Goal: Task Accomplishment & Management: Manage account settings

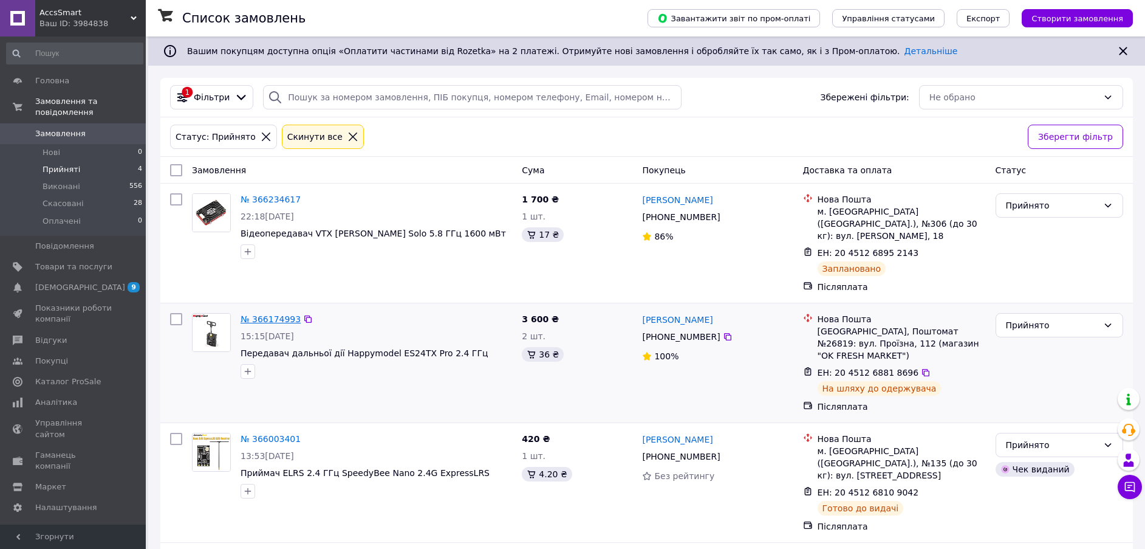
click at [273, 314] on link "№ 366174993" at bounding box center [271, 319] width 60 height 10
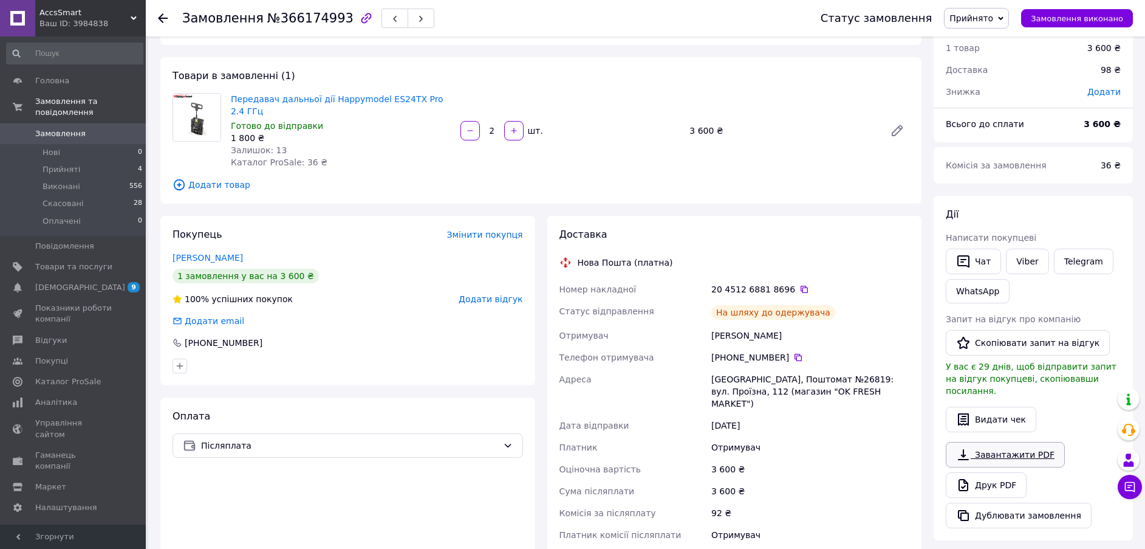
scroll to position [61, 0]
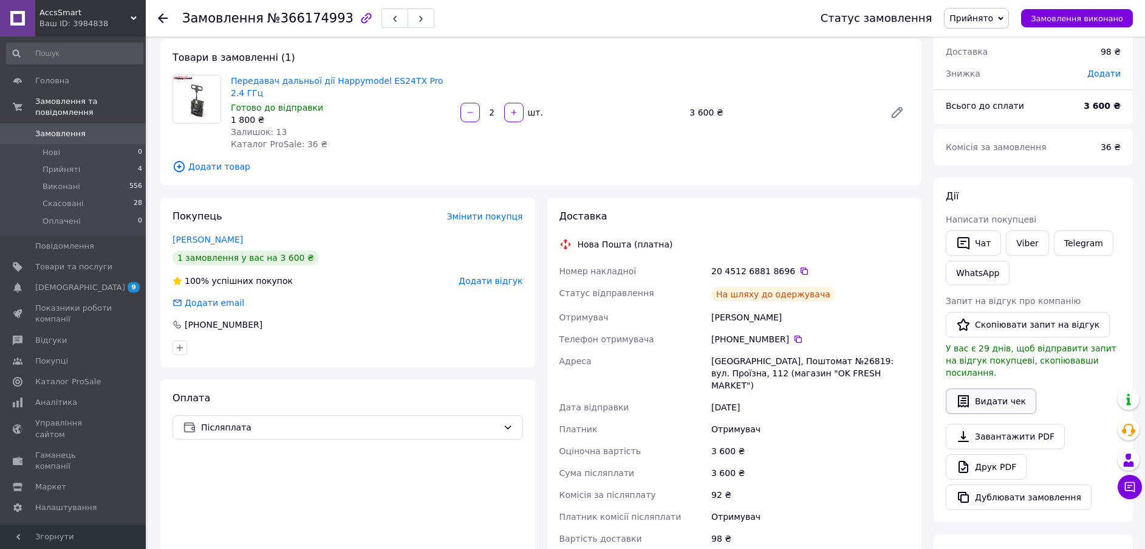
click at [992, 388] on button "Видати чек" at bounding box center [991, 401] width 91 height 26
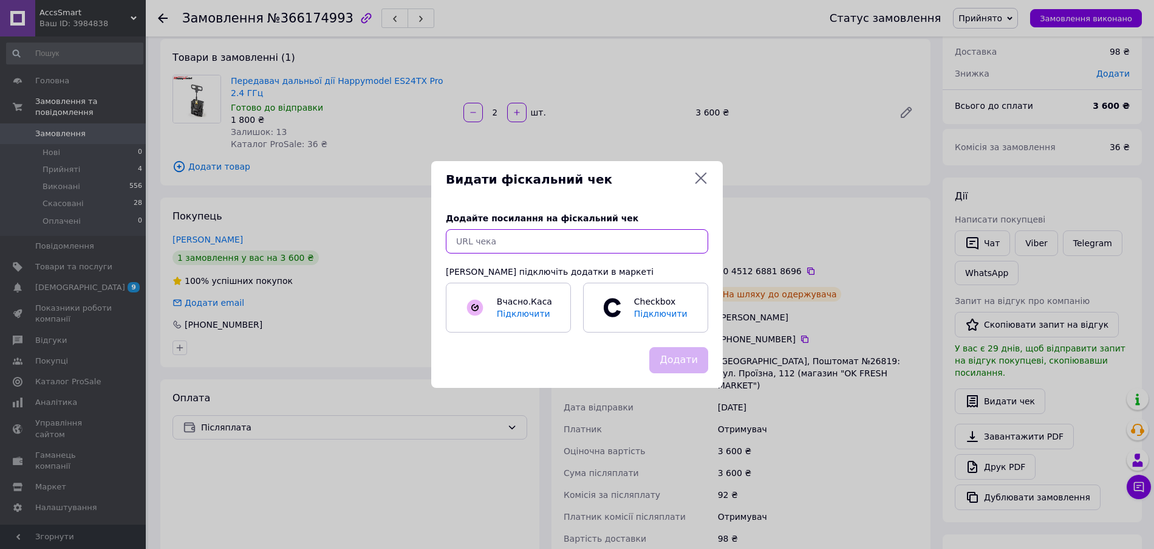
click at [535, 245] on input "text" at bounding box center [577, 241] width 262 height 24
paste input "https://kasa.vchasno.ua/check-viewer/RSk-cmel97I"
type input "https://kasa.vchasno.ua/check-viewer/RSk-cmel97I"
click at [684, 357] on button "Додати" at bounding box center [678, 360] width 59 height 26
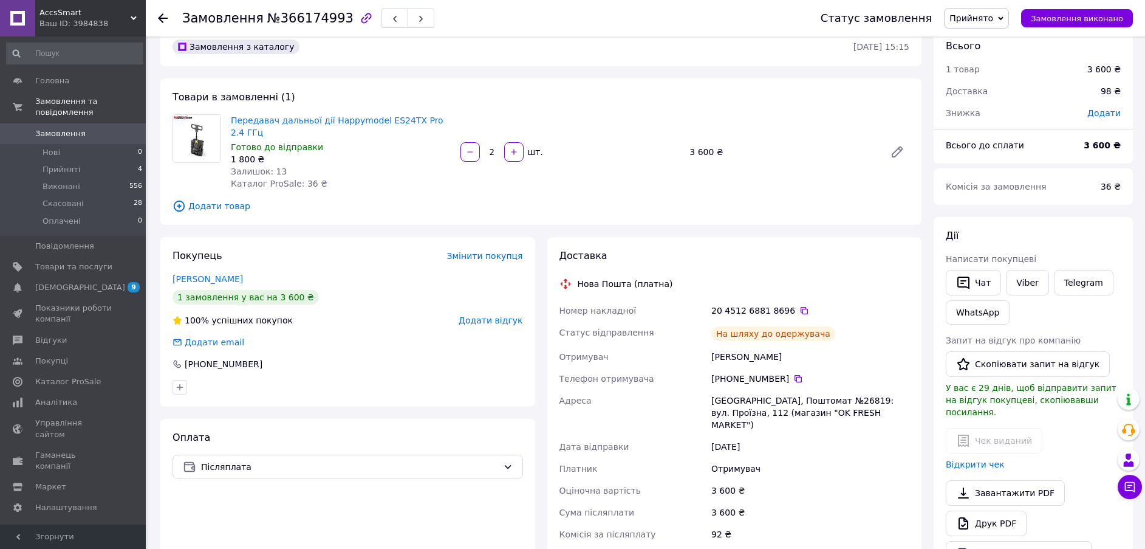
scroll to position [0, 0]
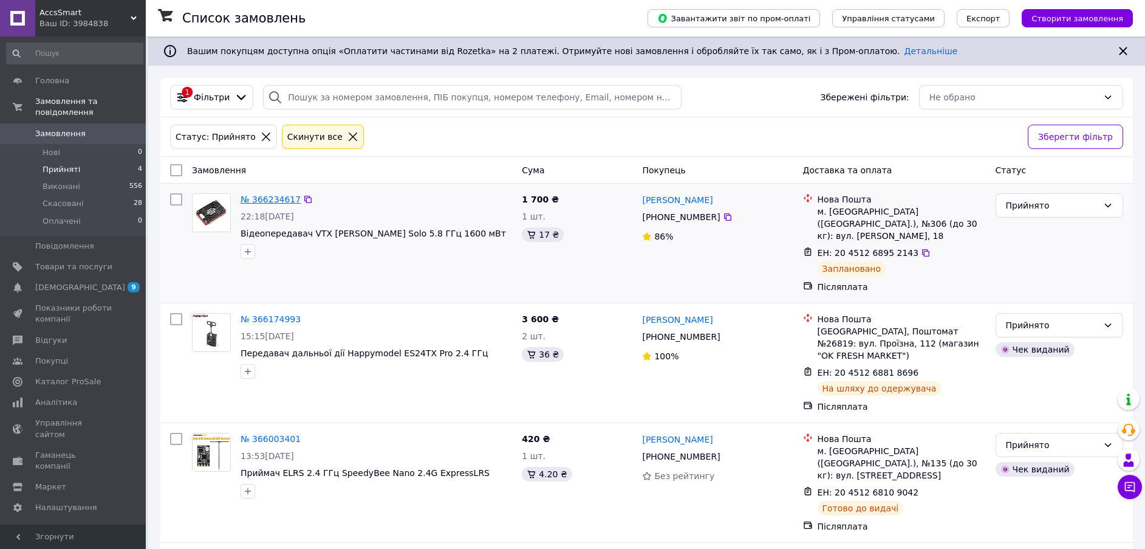
click at [270, 197] on link "№ 366234617" at bounding box center [271, 199] width 60 height 10
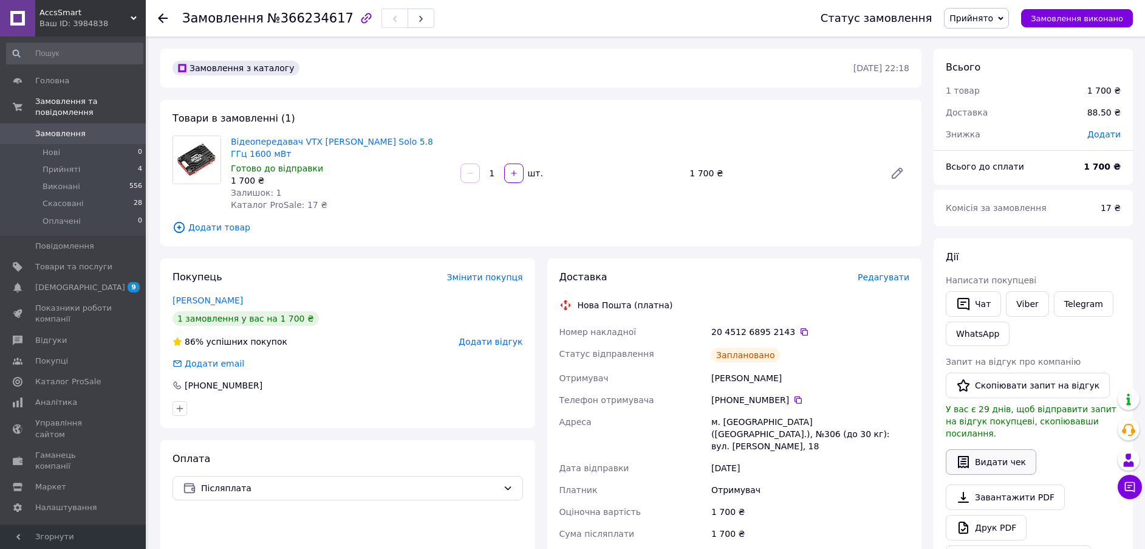
click at [976, 449] on button "Видати чек" at bounding box center [991, 462] width 91 height 26
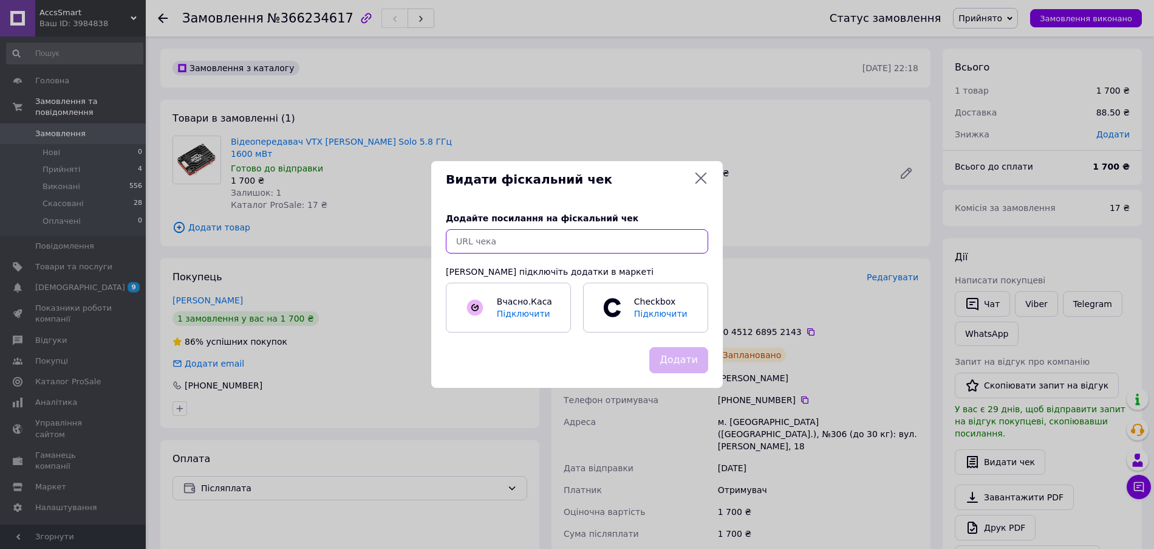
click at [494, 245] on input "text" at bounding box center [577, 241] width 262 height 24
paste input "https://kasa.vchasno.ua/check-viewer/dsmqroB6bc4"
type input "https://kasa.vchasno.ua/check-viewer/dsmqroB6bc4"
click at [681, 359] on button "Додати" at bounding box center [678, 360] width 59 height 26
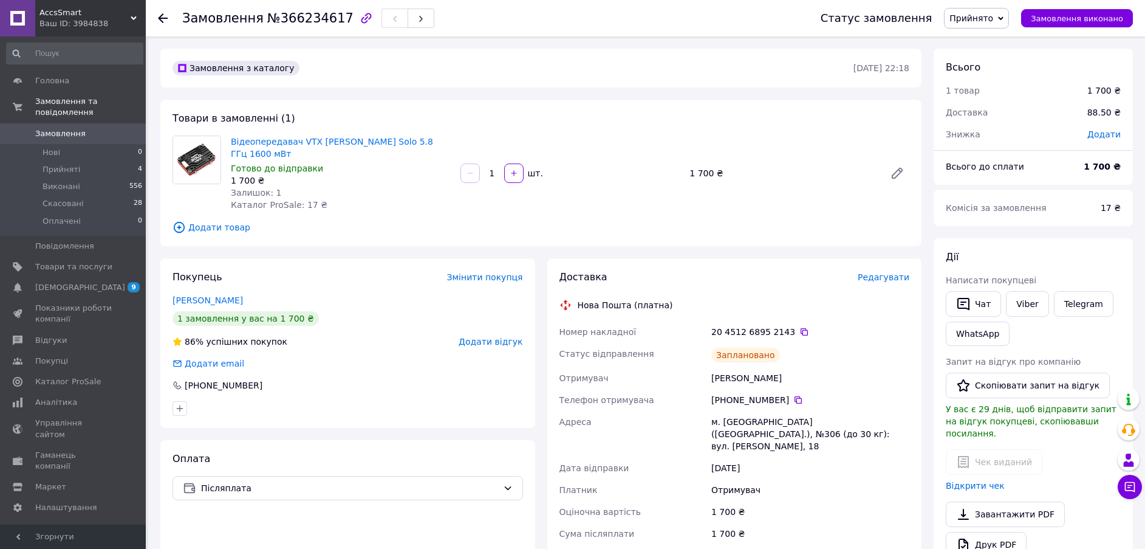
click at [162, 16] on icon at bounding box center [163, 18] width 10 height 10
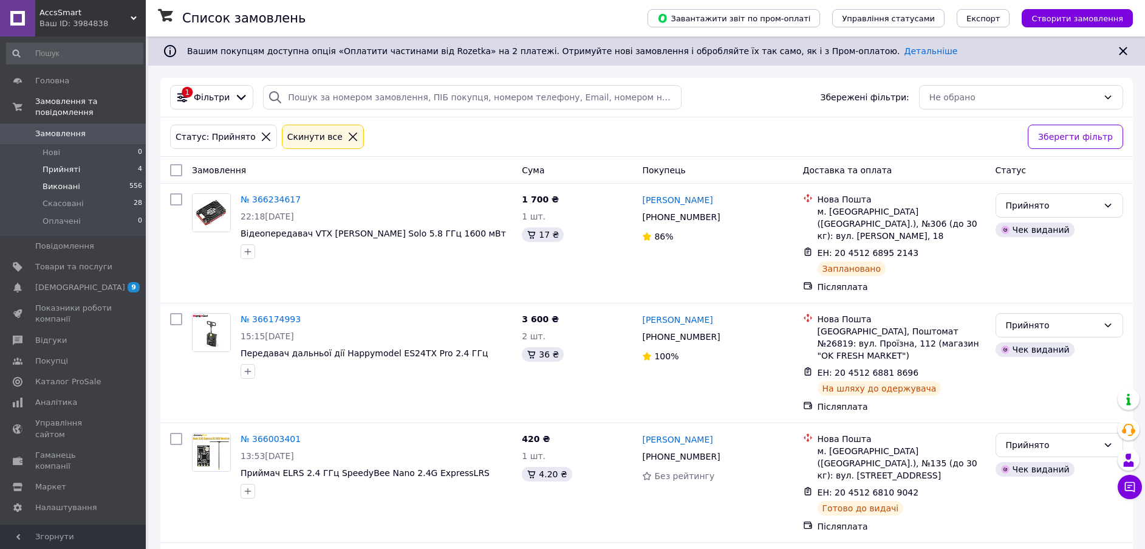
click at [75, 181] on span "Виконані" at bounding box center [62, 186] width 38 height 11
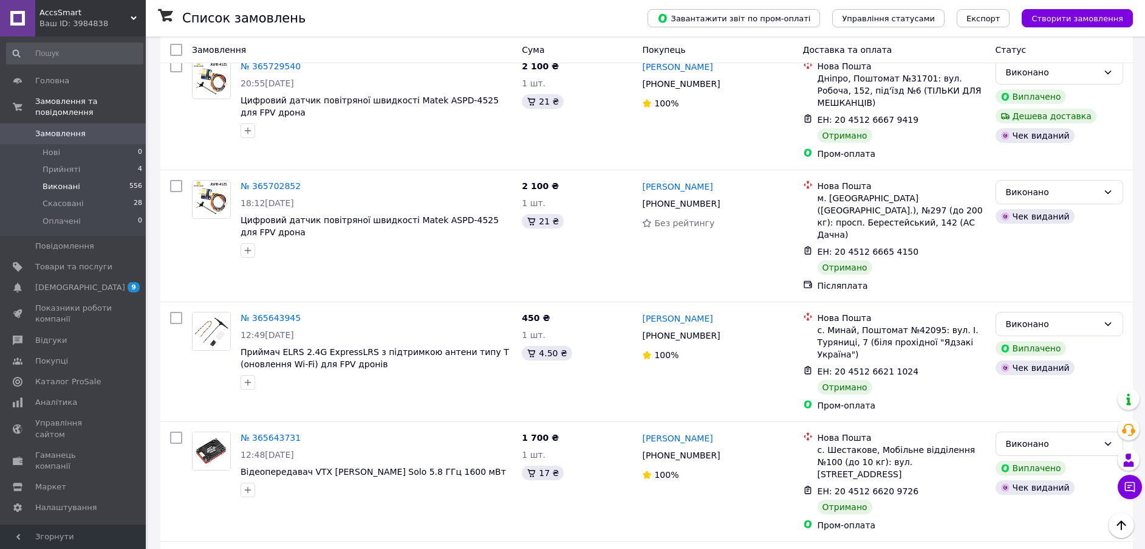
scroll to position [365, 0]
click at [56, 164] on span "Прийняті" at bounding box center [62, 169] width 38 height 11
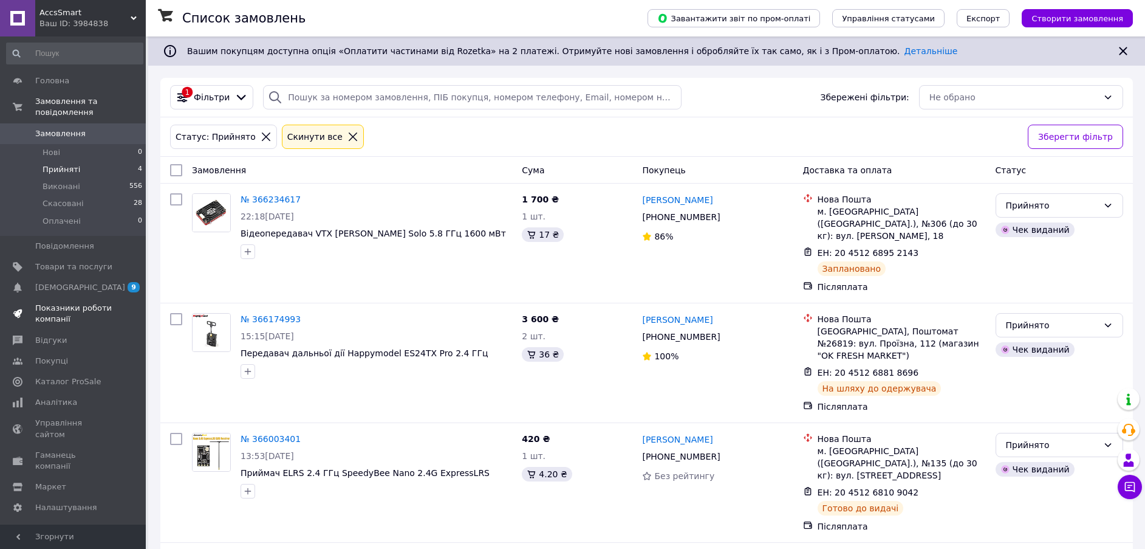
click at [69, 303] on span "Показники роботи компанії" at bounding box center [73, 314] width 77 height 22
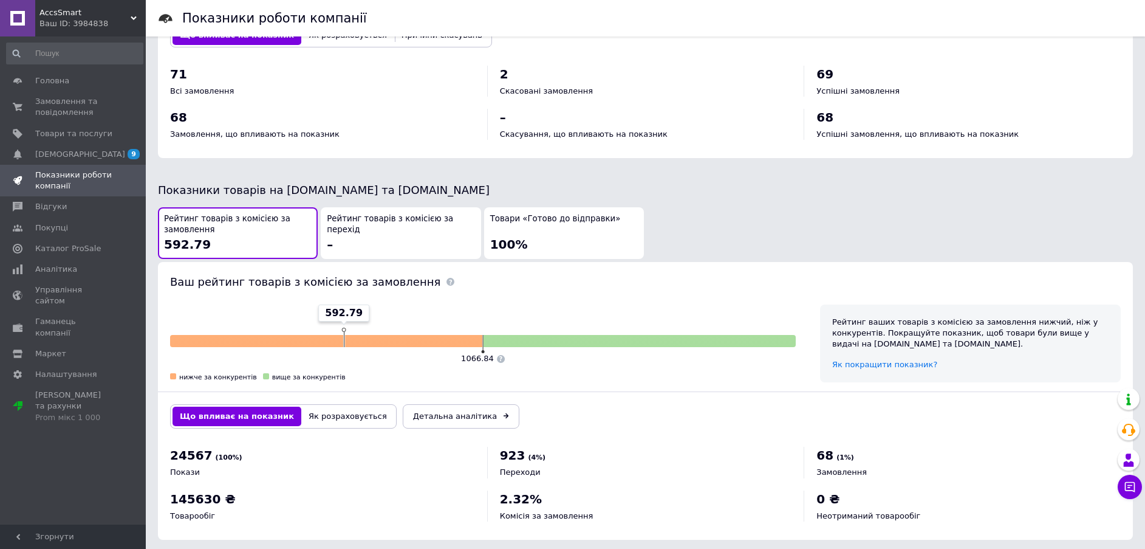
scroll to position [517, 0]
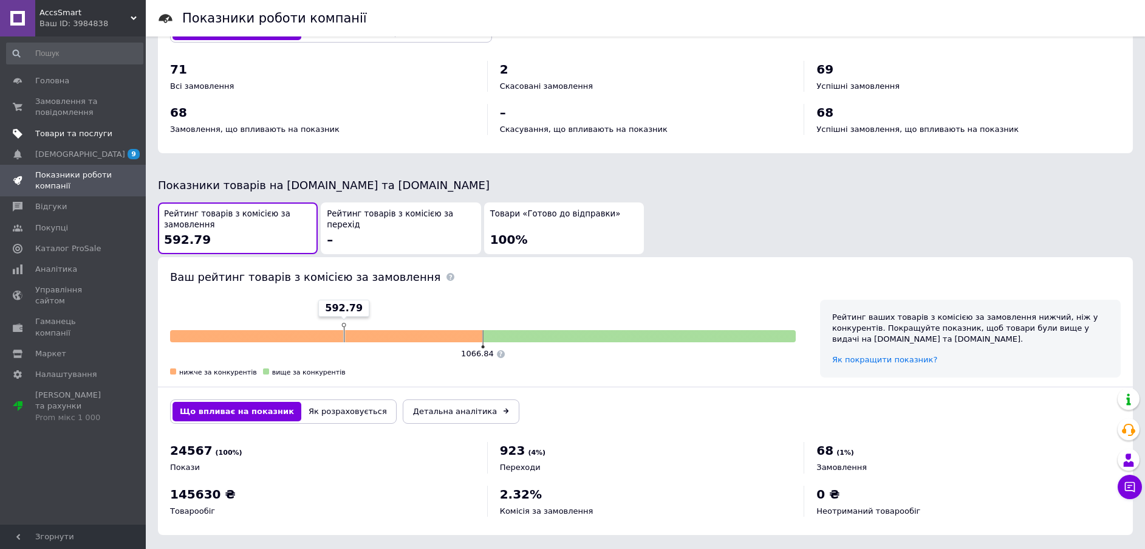
click at [81, 128] on span "Товари та послуги" at bounding box center [73, 133] width 77 height 11
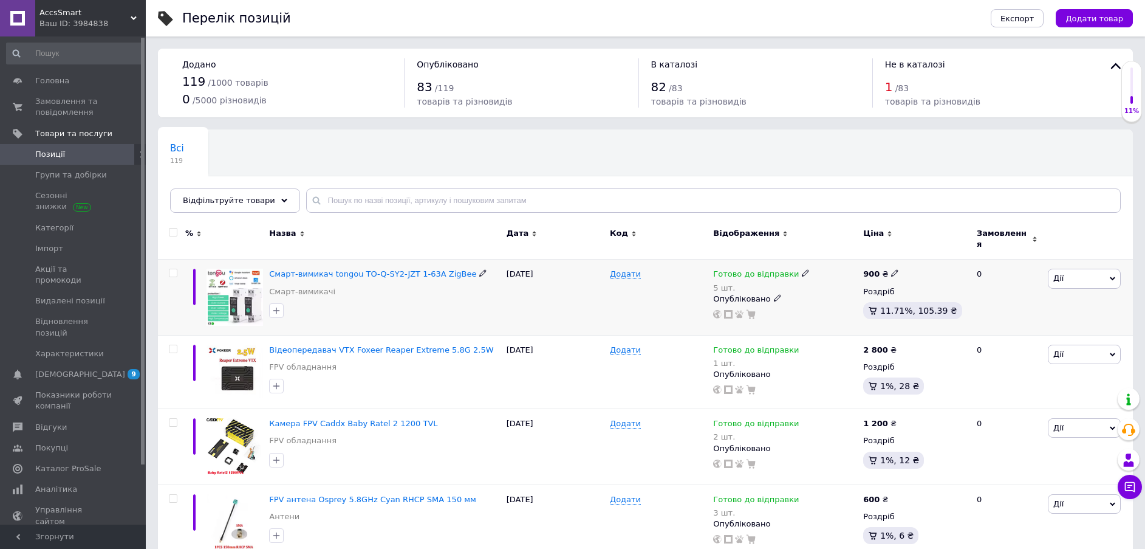
click at [892, 269] on icon at bounding box center [894, 272] width 7 height 7
drag, startPoint x: 914, startPoint y: 252, endPoint x: 924, endPoint y: 250, distance: 9.8
click at [924, 250] on input "900" at bounding box center [951, 260] width 92 height 24
type input "8"
type input "900"
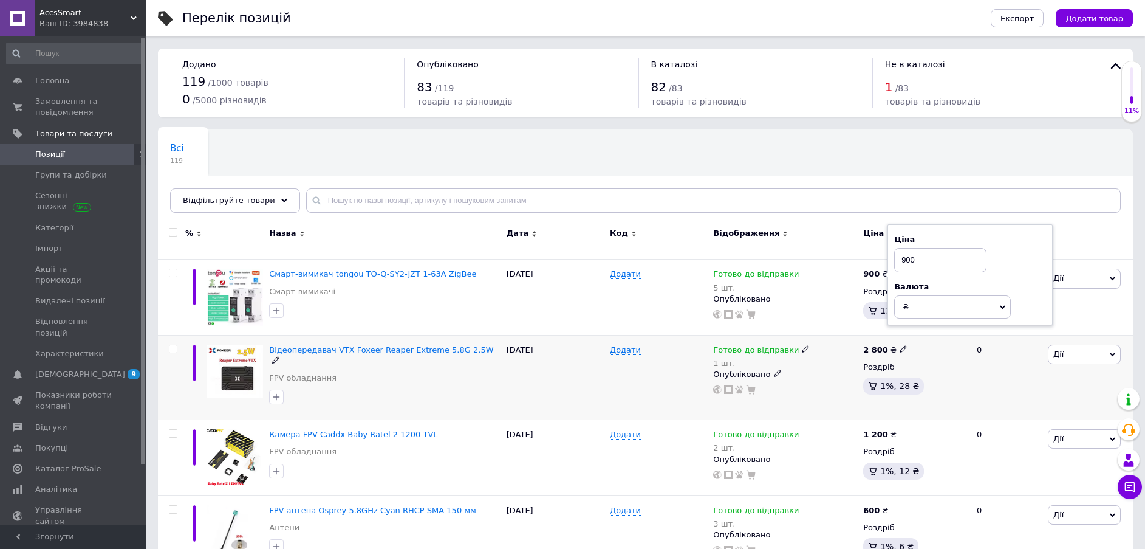
click at [937, 344] on div "2 800 ₴" at bounding box center [914, 349] width 103 height 11
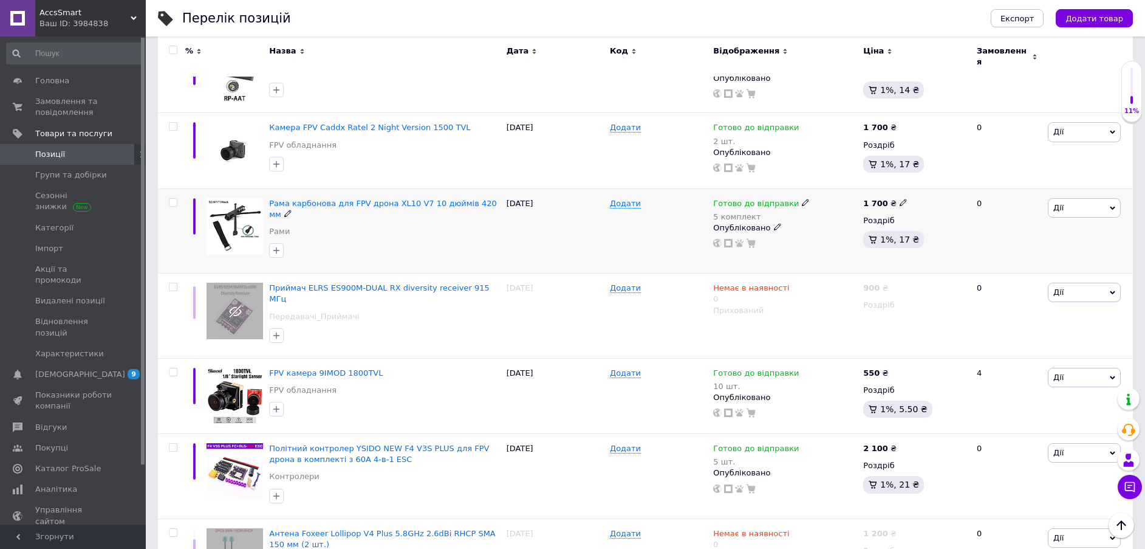
scroll to position [1326, 0]
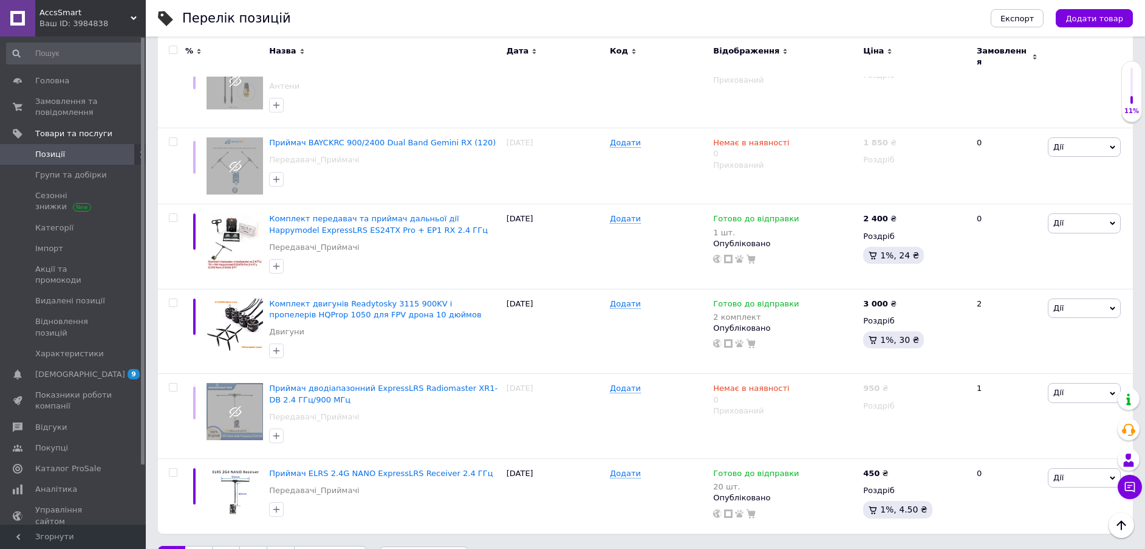
click at [194, 546] on link "2" at bounding box center [198, 559] width 27 height 26
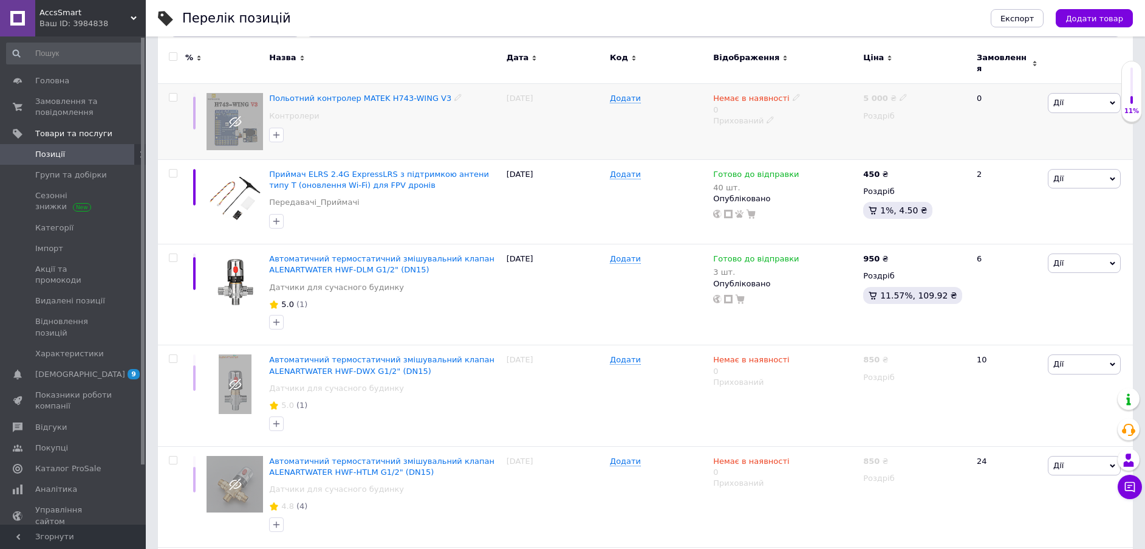
scroll to position [182, 0]
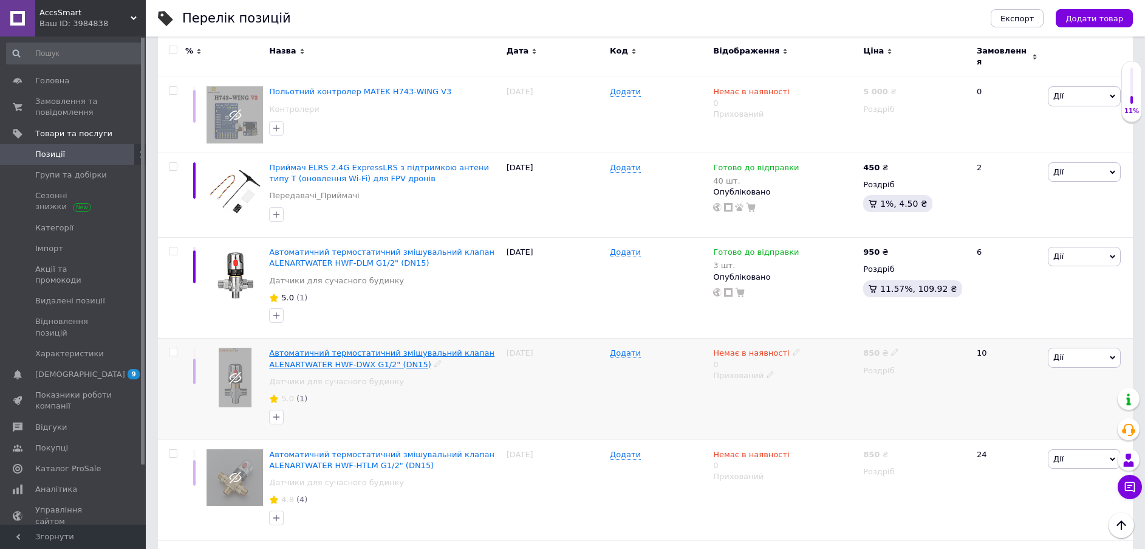
click at [389, 351] on span "Автоматичний термостатичний змішувальний клапан ALENARTWATER HWF-DWX G1/2" (DN1…" at bounding box center [381, 358] width 225 height 20
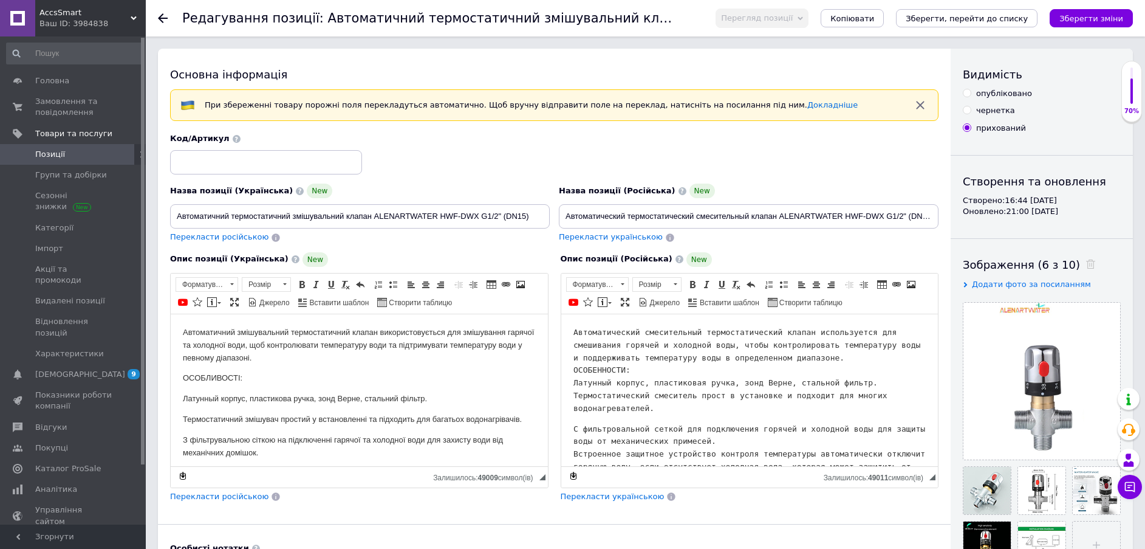
click at [966, 94] on input "опубліковано" at bounding box center [967, 93] width 8 height 8
radio input "true"
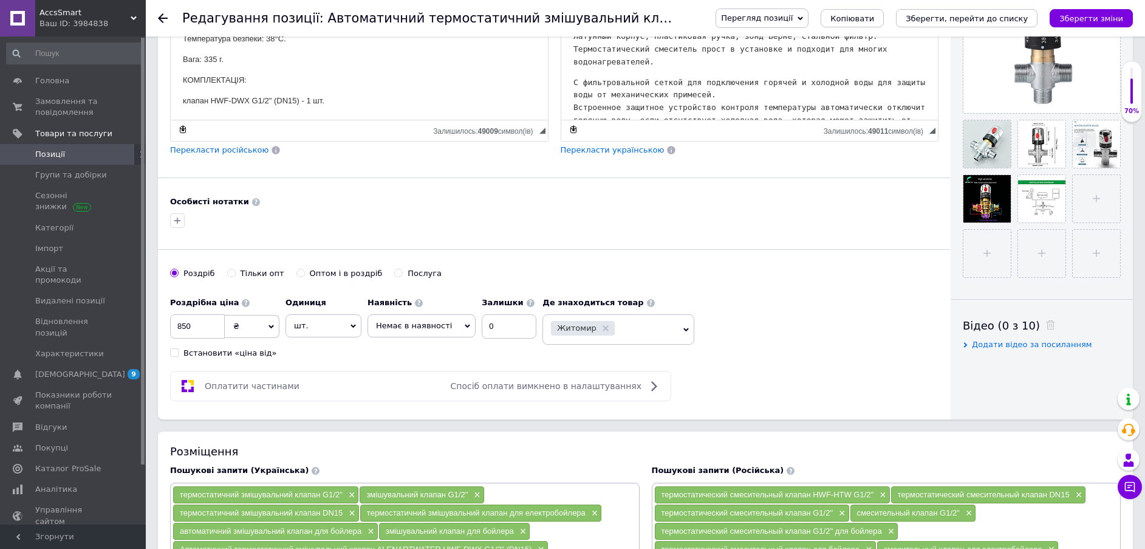
scroll to position [365, 0]
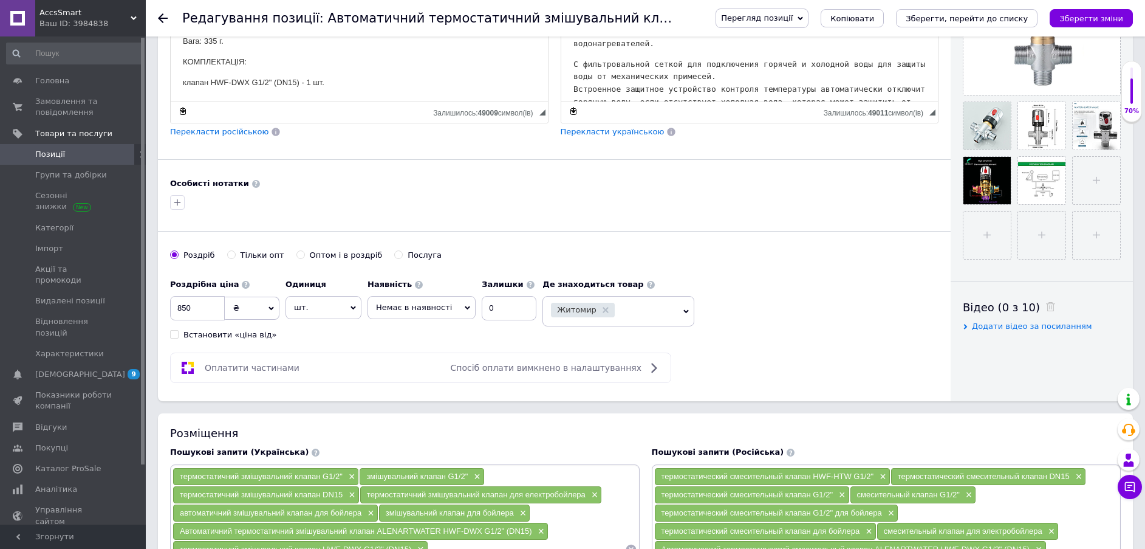
click at [465, 307] on icon at bounding box center [467, 308] width 5 height 4
click at [418, 369] on li "Готово до відправки" at bounding box center [421, 366] width 107 height 17
drag, startPoint x: 493, startPoint y: 306, endPoint x: 477, endPoint y: 307, distance: 15.9
click at [477, 307] on div "Наявність Готово до відправки В наявності Немає в наявності Під замовлення Зали…" at bounding box center [457, 296] width 179 height 47
type input "1"
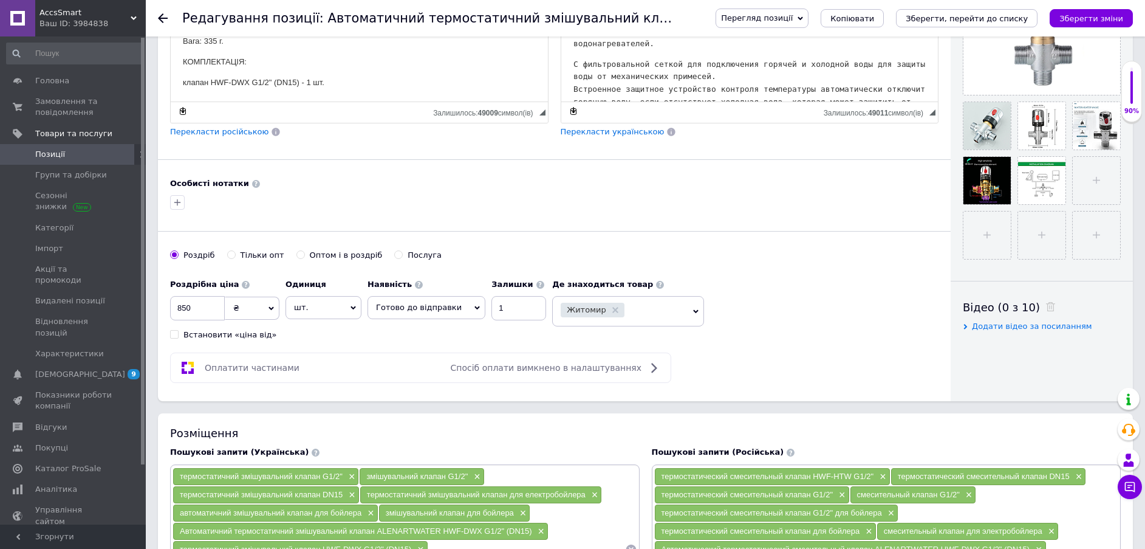
click at [522, 342] on div "Основна інформація При збереженні товару порожні поля перекладуться автоматично…" at bounding box center [554, 42] width 793 height 717
click at [1114, 14] on icon "Зберегти зміни" at bounding box center [1092, 18] width 64 height 9
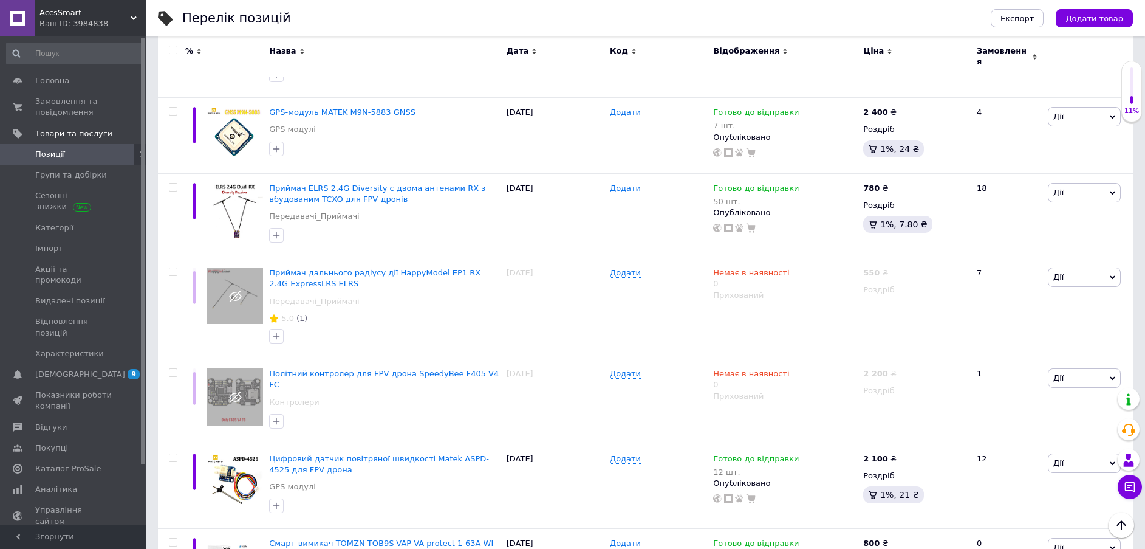
scroll to position [1447, 0]
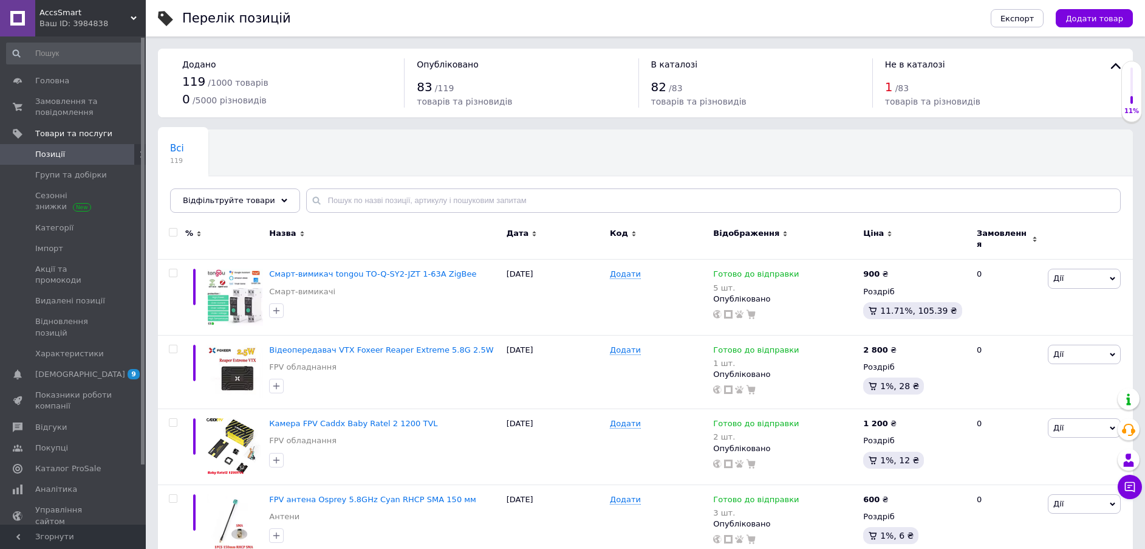
click at [886, 89] on span "1" at bounding box center [889, 87] width 8 height 15
click at [893, 99] on span "товарів та різновидів" at bounding box center [932, 102] width 95 height 10
click at [907, 63] on span "Не в каталозі" at bounding box center [915, 65] width 60 height 10
click at [952, 103] on span "товарів та різновидів" at bounding box center [932, 102] width 95 height 10
click at [1117, 67] on icon at bounding box center [1116, 66] width 15 height 15
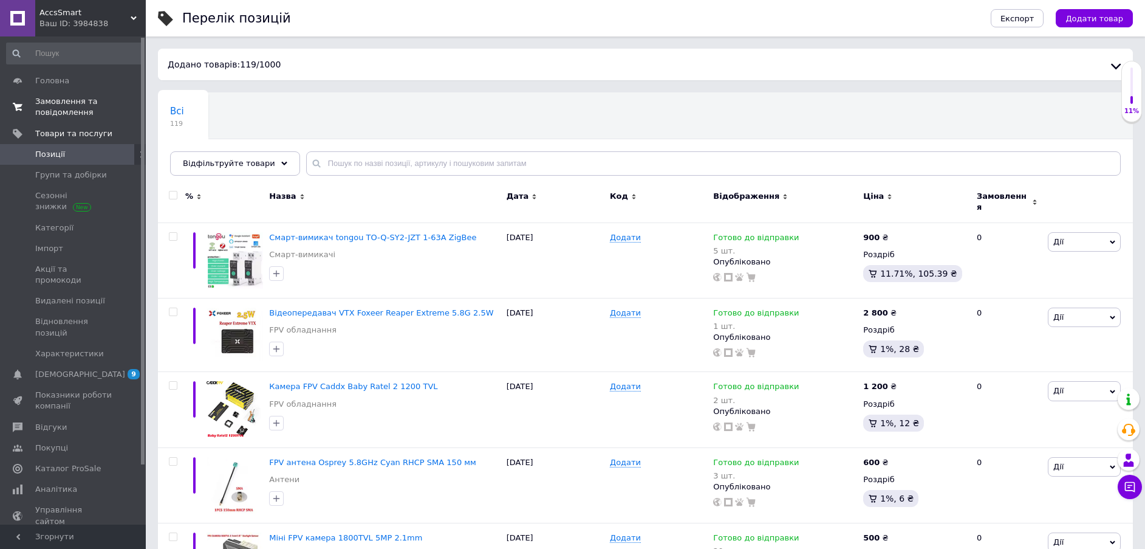
click at [55, 102] on span "Замовлення та повідомлення" at bounding box center [73, 107] width 77 height 22
